Goal: Task Accomplishment & Management: Manage account settings

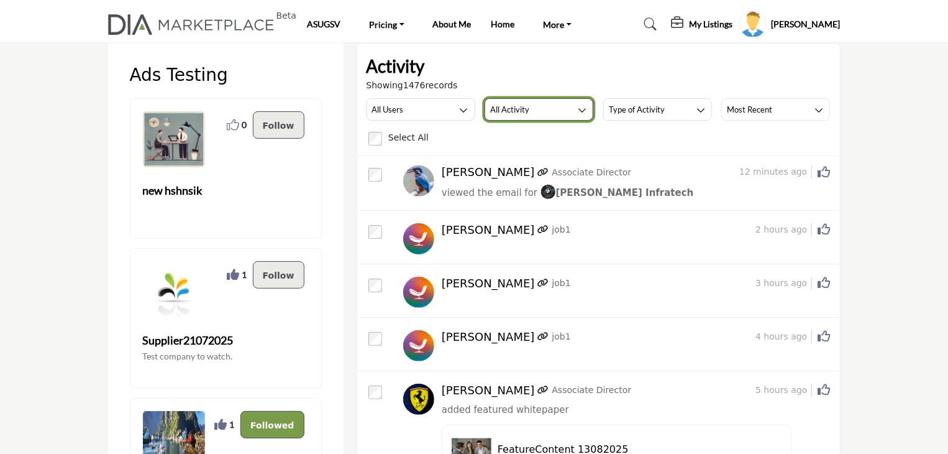
click at [564, 113] on button "All Activity" at bounding box center [539, 109] width 109 height 22
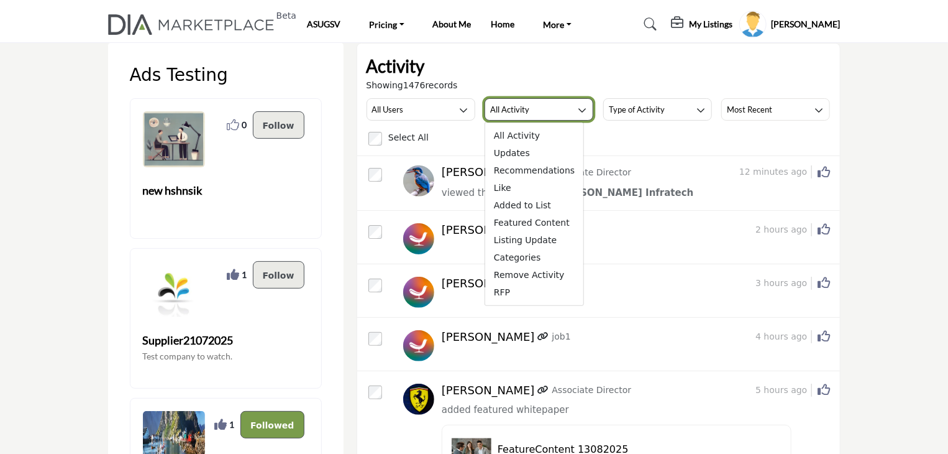
click at [564, 113] on button "All Activity" at bounding box center [539, 109] width 109 height 22
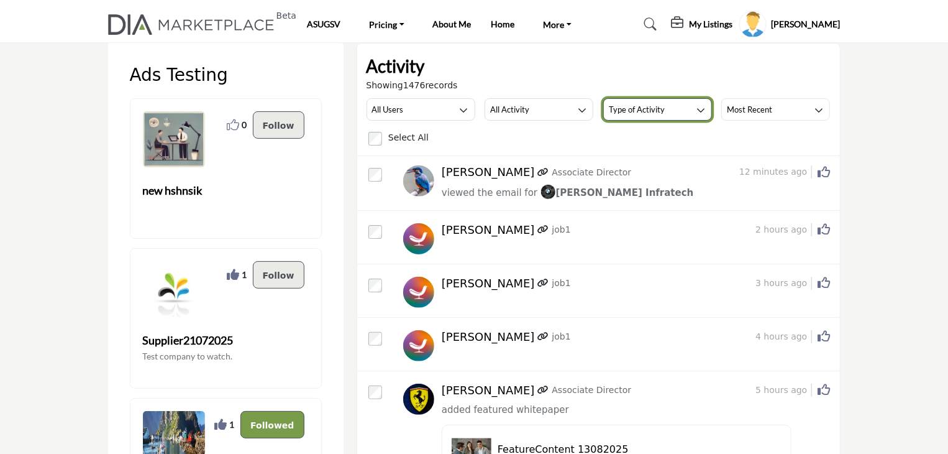
click at [661, 109] on h3 "Type of Activity" at bounding box center [637, 109] width 56 height 11
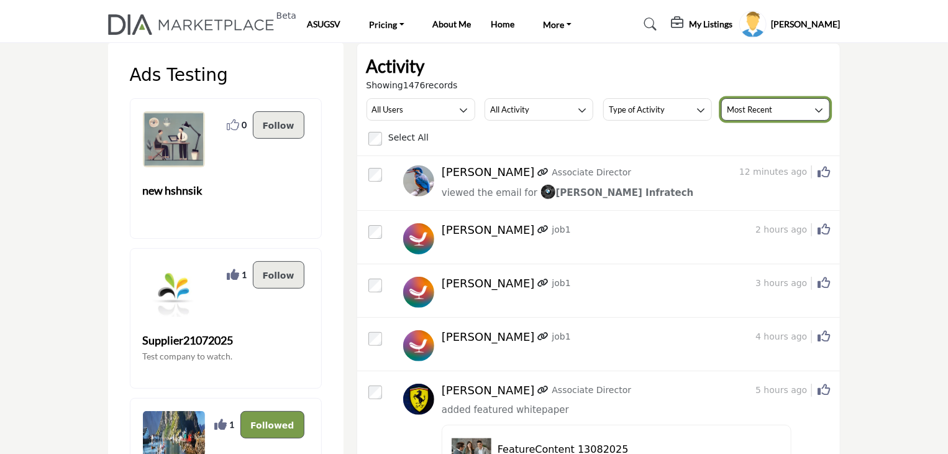
click at [765, 98] on button "Most Recent" at bounding box center [776, 109] width 109 height 22
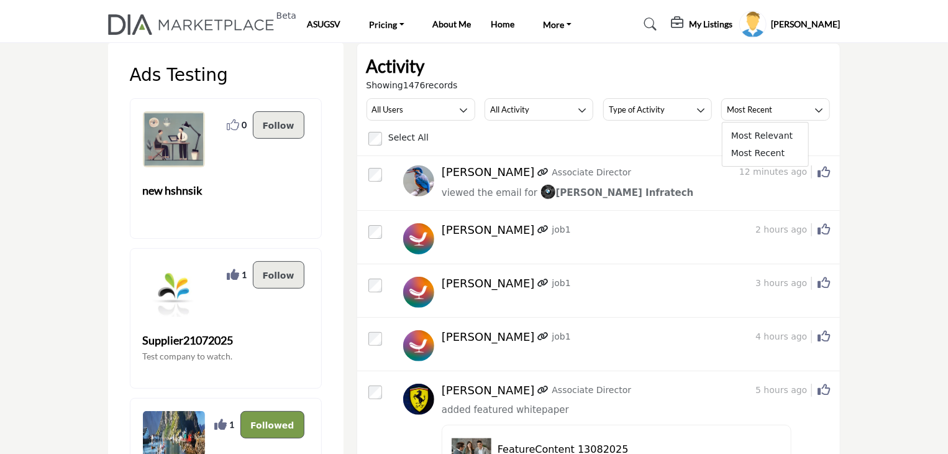
click at [697, 82] on div "Showing 1476 records" at bounding box center [599, 85] width 464 height 13
click at [446, 95] on div "Showing 1476 records All Users All Users My Activity Member Supplier All Activi…" at bounding box center [599, 112] width 464 height 67
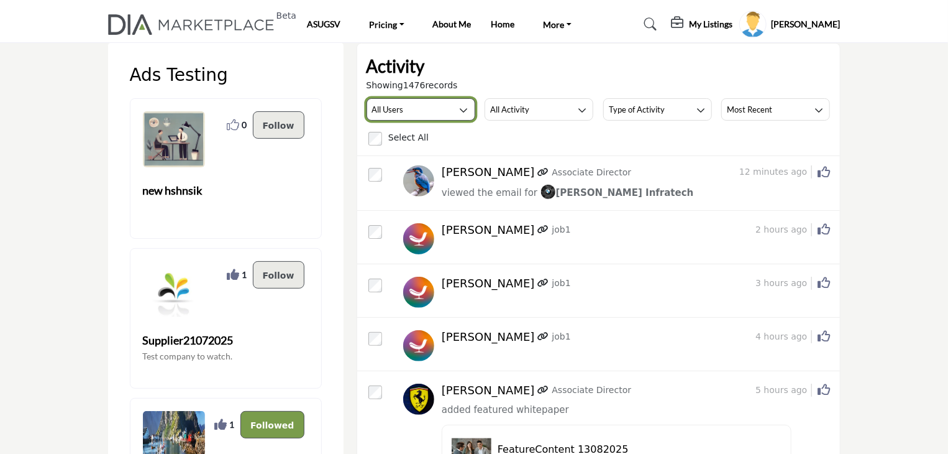
click at [439, 112] on button "All Users" at bounding box center [421, 109] width 109 height 22
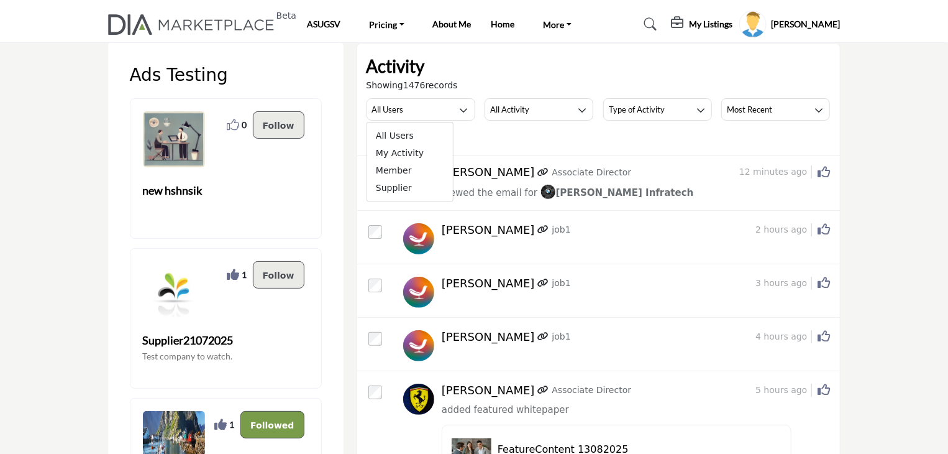
click at [501, 84] on div "Showing 1476 records" at bounding box center [599, 85] width 464 height 13
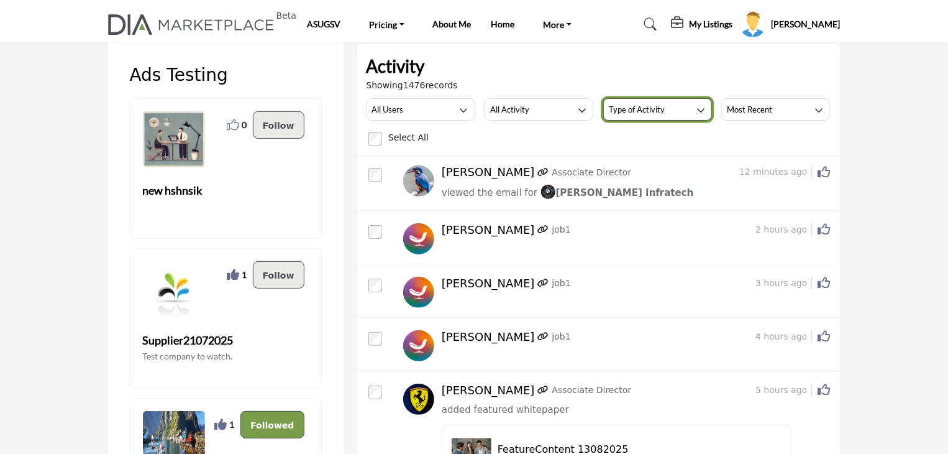
click at [650, 117] on button "Type of Activity" at bounding box center [658, 109] width 109 height 22
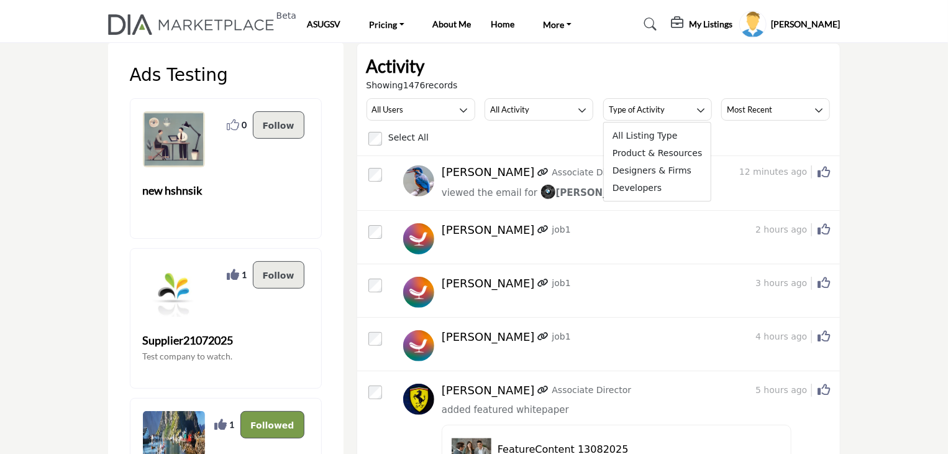
click at [502, 83] on div "Showing 1476 records" at bounding box center [599, 85] width 464 height 13
click at [542, 142] on div "Select All Remove" at bounding box center [600, 137] width 462 height 17
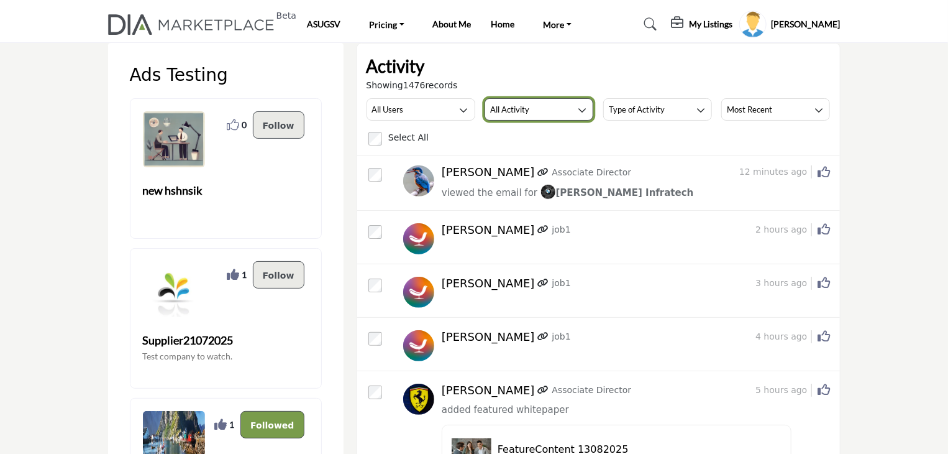
click at [520, 111] on h3 "All Activity" at bounding box center [509, 109] width 39 height 11
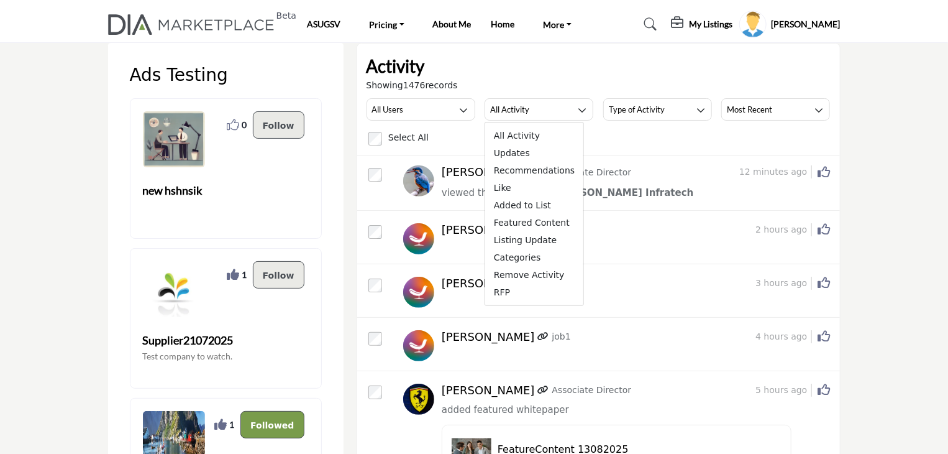
click at [433, 94] on div "Showing 1476 records All Users All Users My Activity Member Supplier All Activi…" at bounding box center [599, 112] width 464 height 67
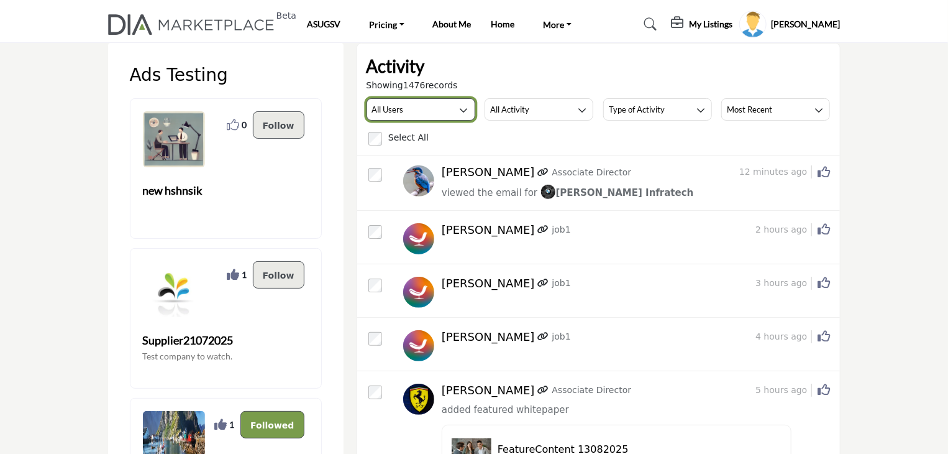
click at [431, 111] on button "All Users" at bounding box center [421, 109] width 109 height 22
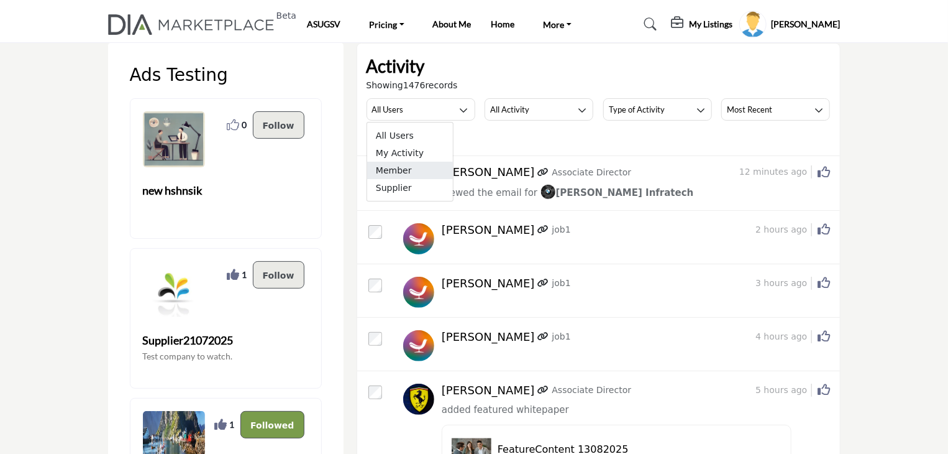
click at [400, 171] on span "Member" at bounding box center [410, 170] width 86 height 17
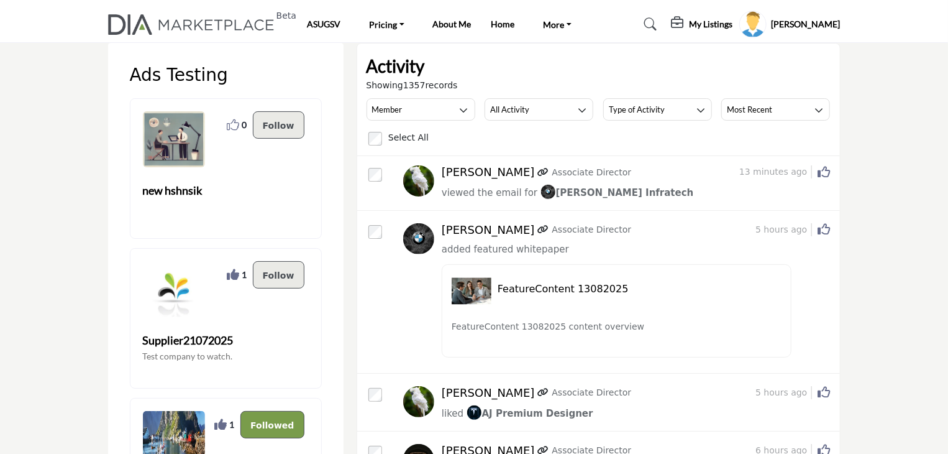
drag, startPoint x: 369, startPoint y: 68, endPoint x: 430, endPoint y: 58, distance: 62.3
click at [423, 58] on h2 "Activity" at bounding box center [396, 66] width 58 height 26
click at [369, 70] on h2 "Activity" at bounding box center [396, 66] width 58 height 26
drag, startPoint x: 369, startPoint y: 70, endPoint x: 439, endPoint y: 70, distance: 70.2
click at [439, 70] on div "Activity" at bounding box center [599, 66] width 464 height 26
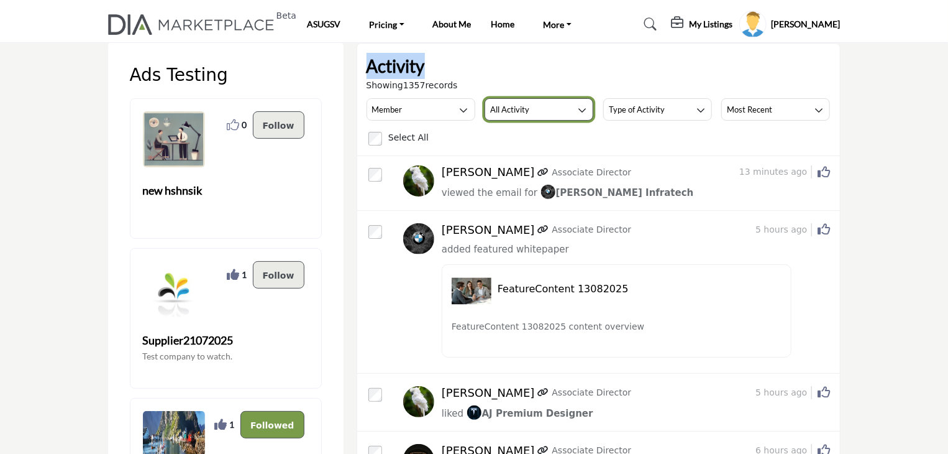
click at [541, 119] on button "All Activity" at bounding box center [539, 109] width 109 height 22
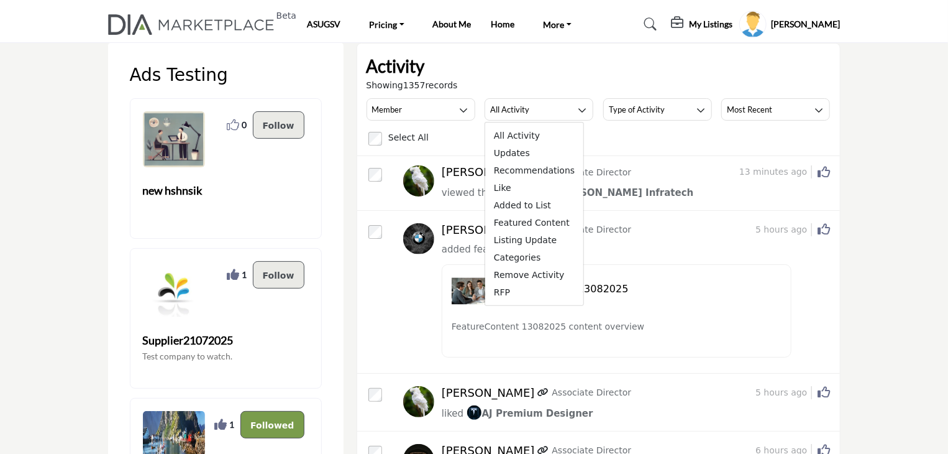
click at [602, 103] on div "Member All Users My Activity Member Supplier All Activity All Activity Updates …" at bounding box center [599, 122] width 464 height 48
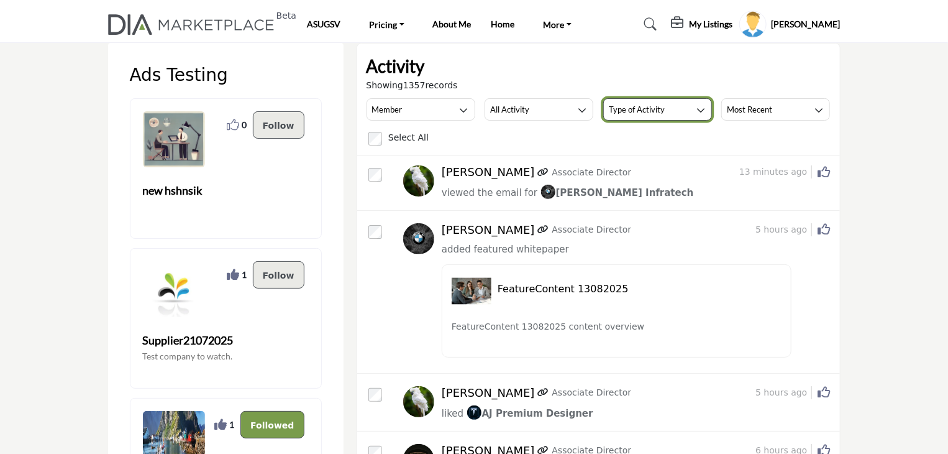
click at [656, 106] on h3 "Type of Activity" at bounding box center [637, 109] width 56 height 11
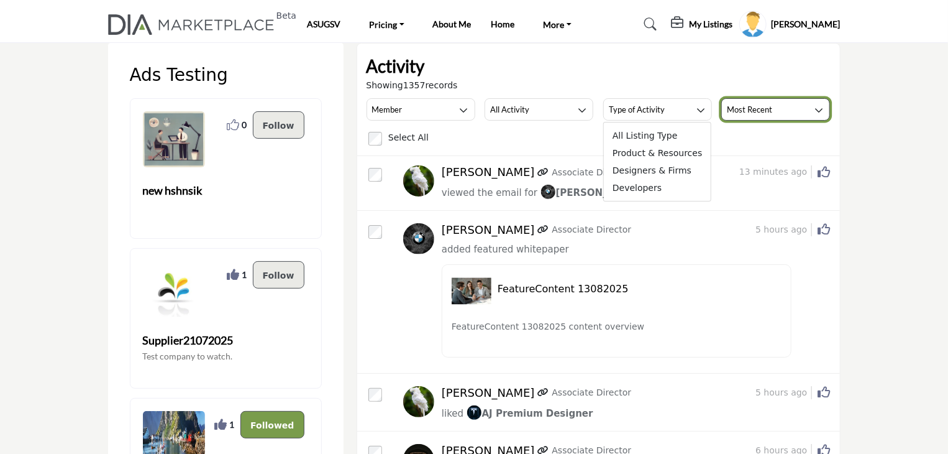
click at [748, 106] on h3 "Most Recent" at bounding box center [749, 109] width 45 height 11
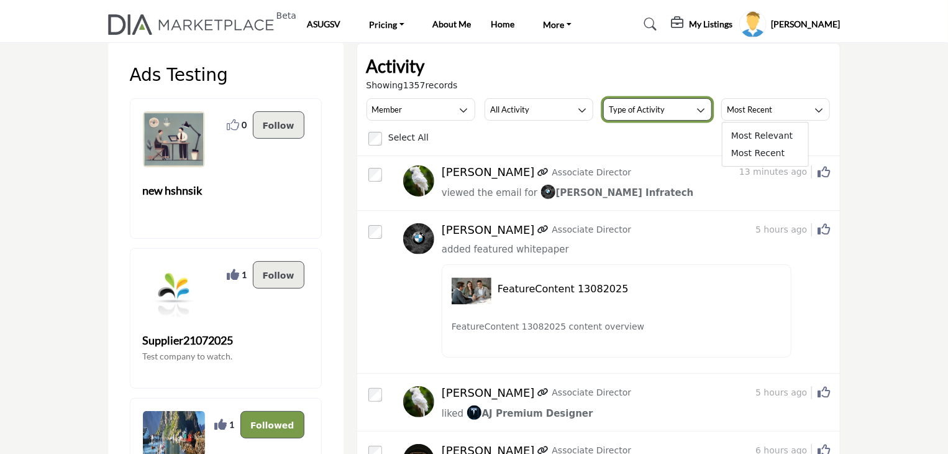
click at [693, 105] on button "Type of Activity" at bounding box center [658, 109] width 109 height 22
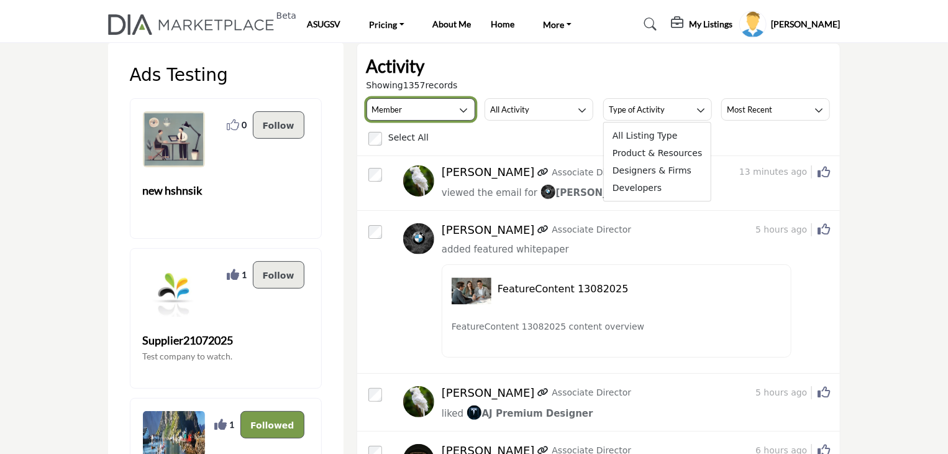
click at [420, 113] on button "Member" at bounding box center [421, 109] width 109 height 22
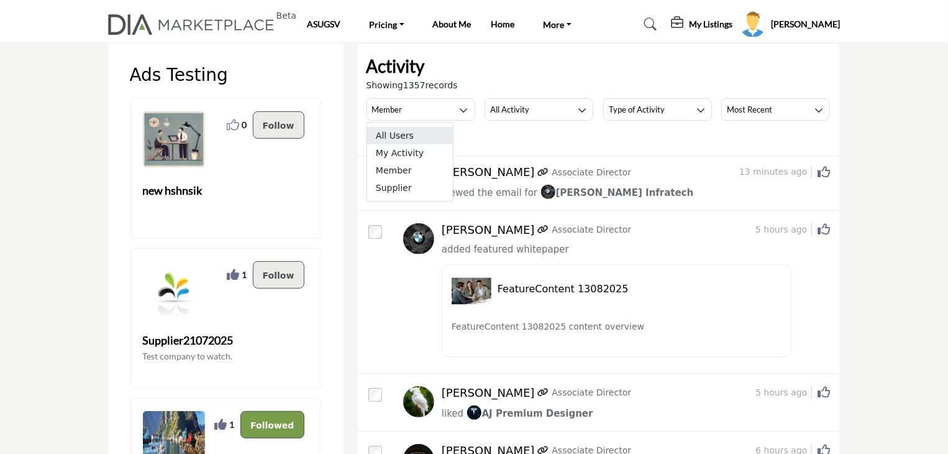
click at [406, 131] on span "All Users" at bounding box center [410, 135] width 86 height 17
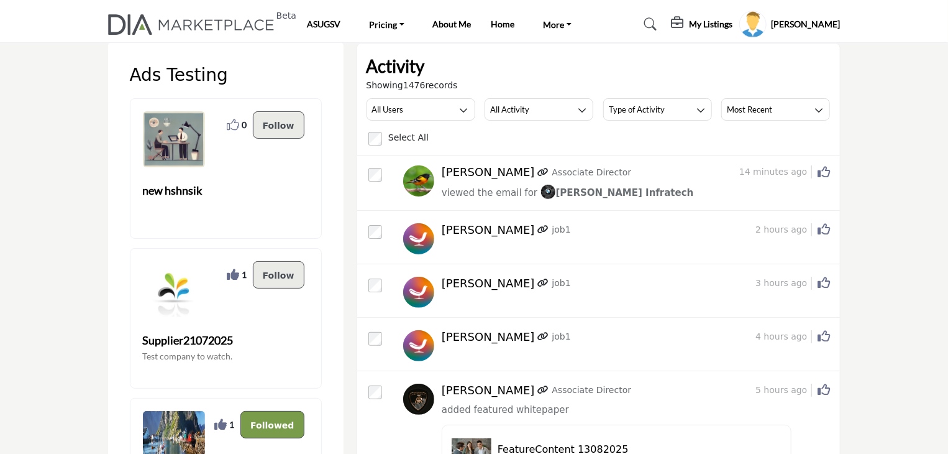
click at [383, 231] on div at bounding box center [380, 231] width 22 height 17
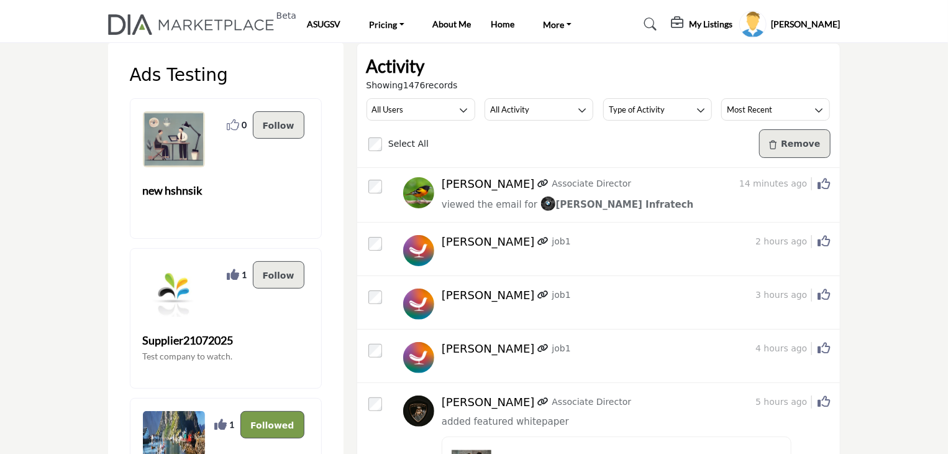
click at [526, 156] on div "Select All Remove" at bounding box center [600, 143] width 462 height 29
click at [440, 132] on div "Select All Remove" at bounding box center [600, 143] width 462 height 29
click at [786, 140] on button "Remove" at bounding box center [795, 143] width 71 height 29
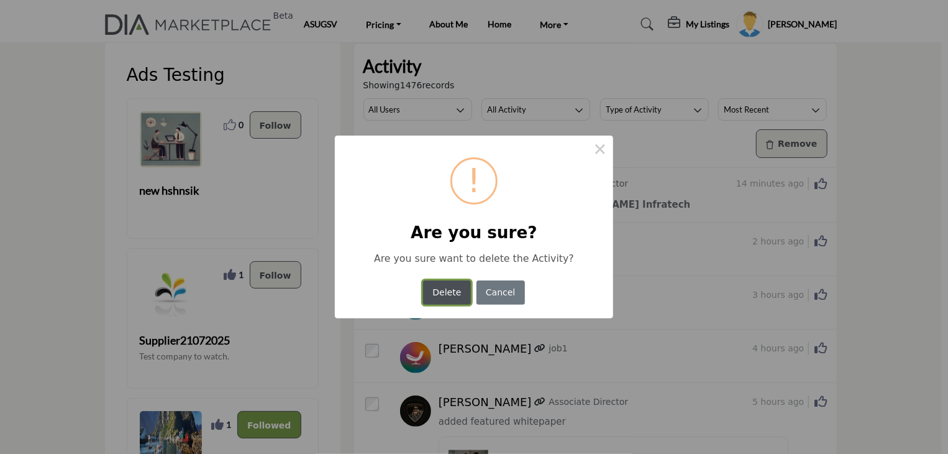
click at [447, 292] on button "Delete" at bounding box center [447, 292] width 48 height 24
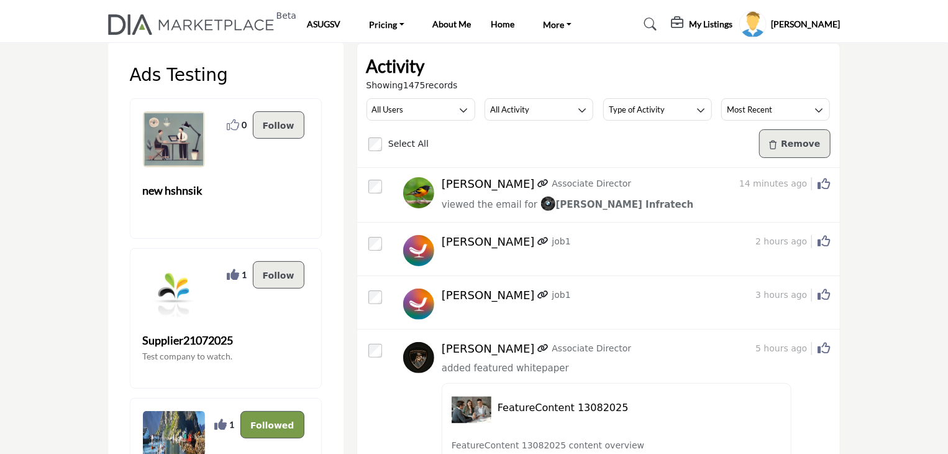
drag, startPoint x: 368, startPoint y: 84, endPoint x: 465, endPoint y: 87, distance: 97.0
click at [465, 87] on div "Showing 1475 records" at bounding box center [599, 85] width 464 height 13
click at [397, 62] on h2 "Activity" at bounding box center [396, 66] width 58 height 26
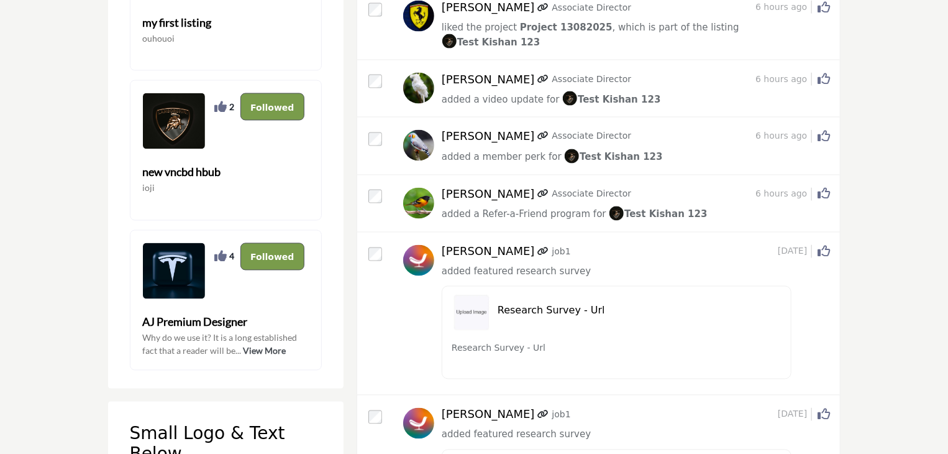
scroll to position [1119, 0]
